Goal: Navigation & Orientation: Find specific page/section

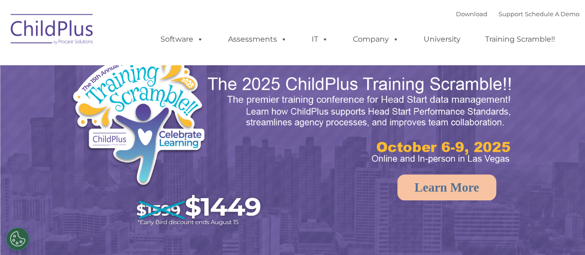
select select "MEDIUM"
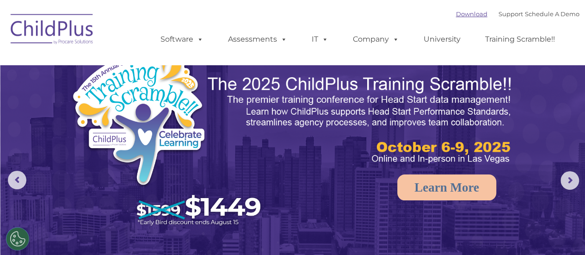
click at [456, 12] on link "Download" at bounding box center [471, 13] width 31 height 7
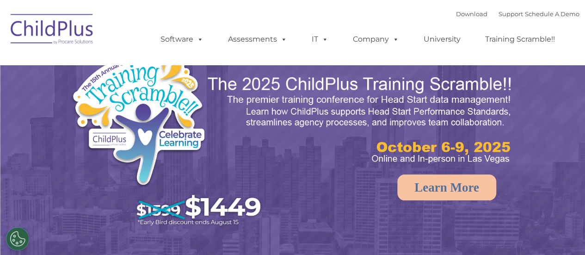
select select "MEDIUM"
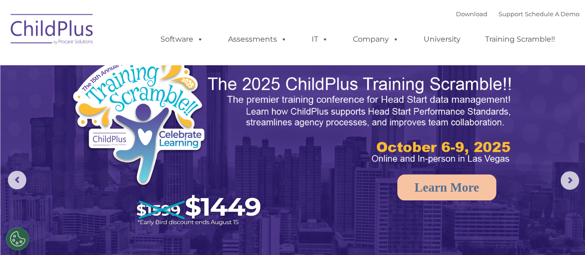
click at [195, 132] on img at bounding box center [169, 141] width 196 height 182
click at [16, 235] on button "Cookies Settings" at bounding box center [17, 238] width 23 height 23
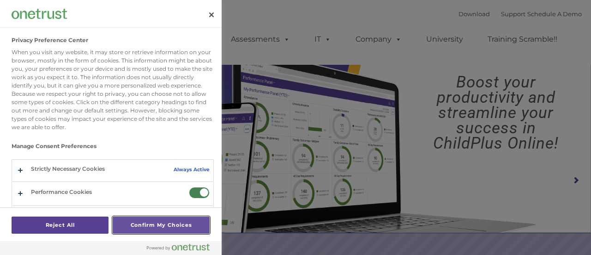
click at [154, 225] on button "Confirm My Choices" at bounding box center [161, 224] width 97 height 17
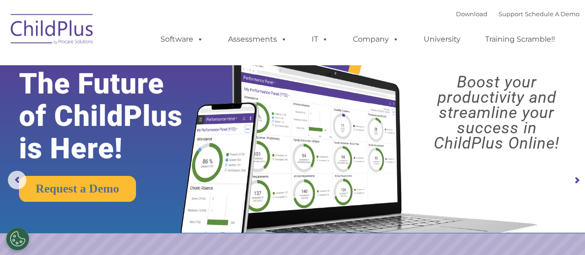
click at [465, 206] on img at bounding box center [356, 131] width 371 height 201
click at [380, 171] on img at bounding box center [356, 131] width 371 height 201
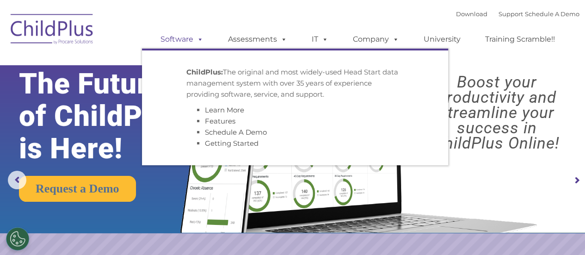
click at [189, 37] on link "Software" at bounding box center [181, 39] width 61 height 18
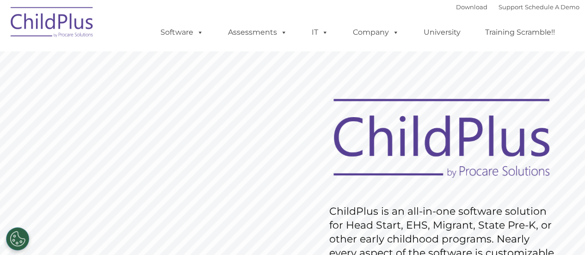
drag, startPoint x: 524, startPoint y: 58, endPoint x: 391, endPoint y: 50, distance: 133.3
